Goal: Transaction & Acquisition: Purchase product/service

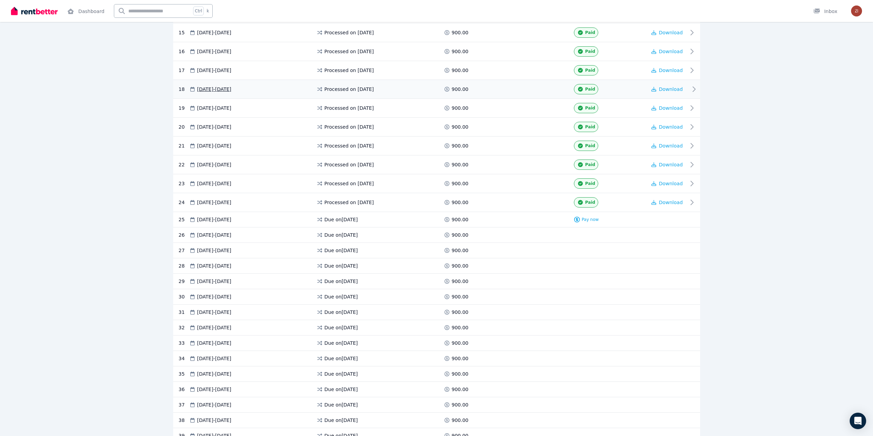
scroll to position [412, 0]
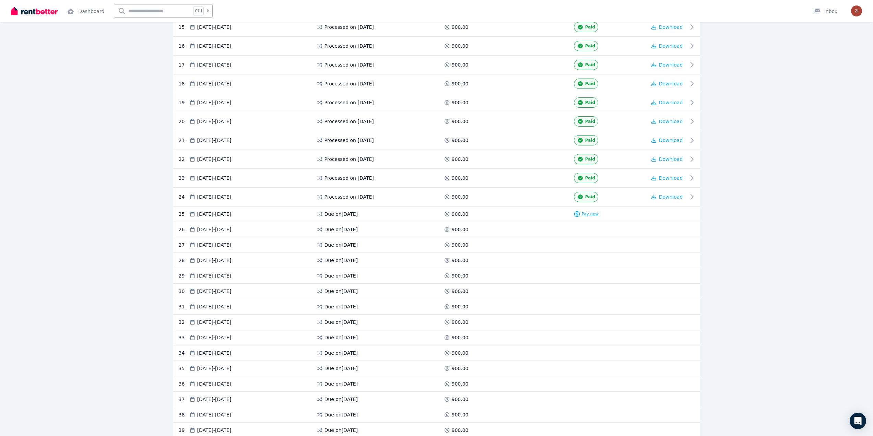
click at [593, 214] on span "Pay now" at bounding box center [590, 213] width 17 height 5
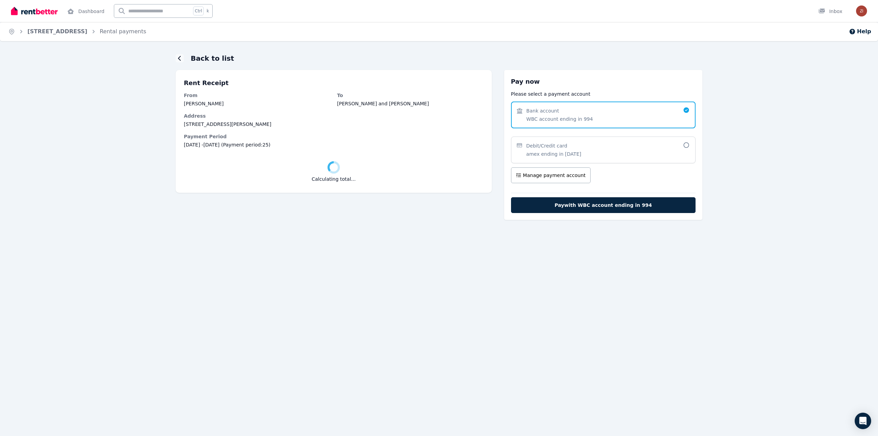
click at [609, 146] on span "Debit/Credit card amex ending in 1018" at bounding box center [600, 149] width 166 height 15
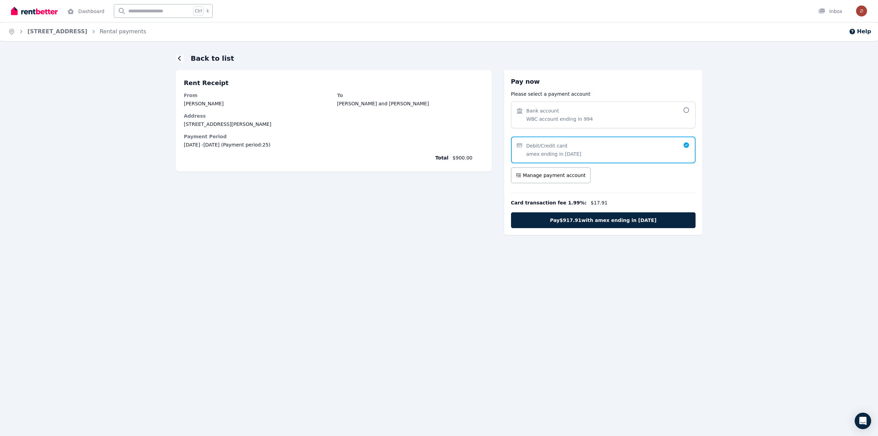
click at [616, 208] on div "Card transaction fee 1.99% : $17.91" at bounding box center [603, 202] width 185 height 11
click at [614, 216] on button "Pay $917.91 with amex ending in 1018" at bounding box center [603, 220] width 185 height 16
